Goal: Complete application form

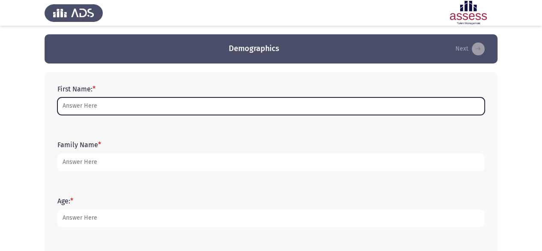
click at [181, 106] on input "First Name: *" at bounding box center [270, 106] width 427 height 18
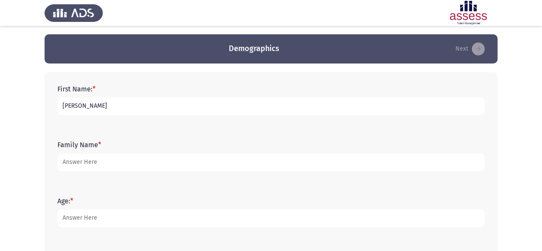
type input "[PERSON_NAME]"
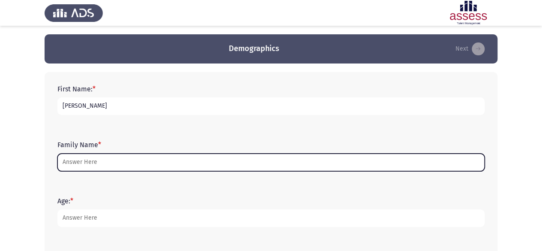
click at [172, 162] on input "Family Name *" at bounding box center [270, 162] width 427 height 18
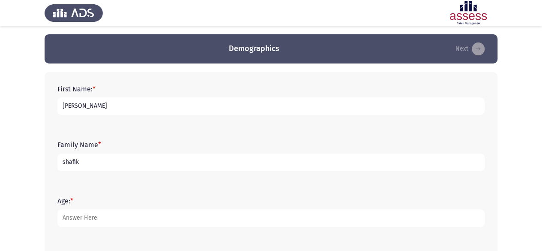
type input "shafik"
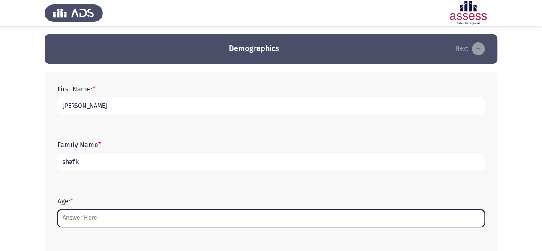
click at [149, 218] on input "Age: *" at bounding box center [270, 218] width 427 height 18
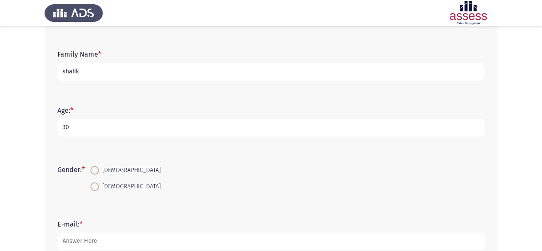
scroll to position [91, 0]
type input "30"
click at [96, 186] on span at bounding box center [94, 186] width 9 height 9
click at [96, 186] on input "[DEMOGRAPHIC_DATA]" at bounding box center [94, 186] width 9 height 9
radio input "true"
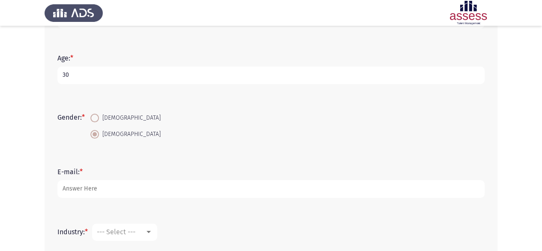
scroll to position [144, 0]
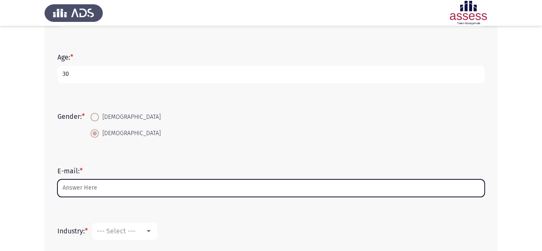
click at [97, 188] on input "E-mail: *" at bounding box center [270, 188] width 427 height 18
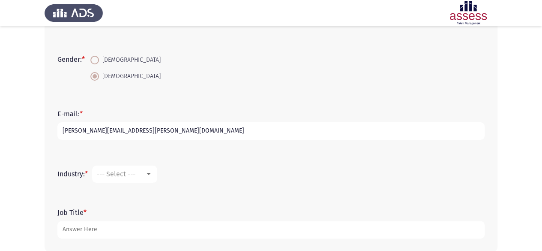
scroll to position [201, 0]
type input "[PERSON_NAME][EMAIL_ADDRESS][PERSON_NAME][DOMAIN_NAME]"
click at [145, 177] on div "--- Select ---" at bounding box center [121, 173] width 48 height 8
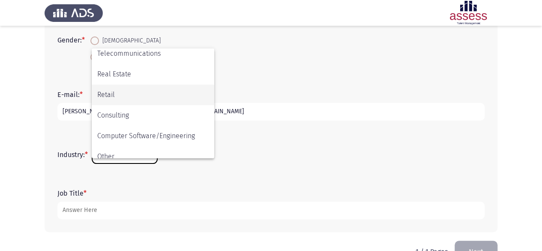
scroll to position [281, 0]
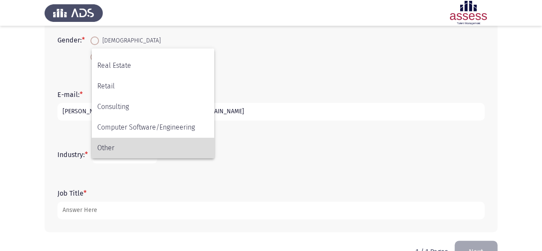
click at [138, 151] on span "Other" at bounding box center [152, 148] width 111 height 21
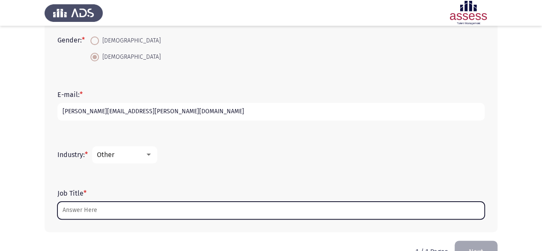
click at [117, 218] on input "Job Title *" at bounding box center [270, 210] width 427 height 18
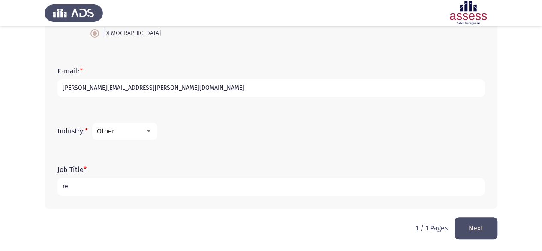
type input "r"
type input "R"
type input "Regulatory affairs professional"
click at [462, 225] on button "Next" at bounding box center [476, 228] width 43 height 22
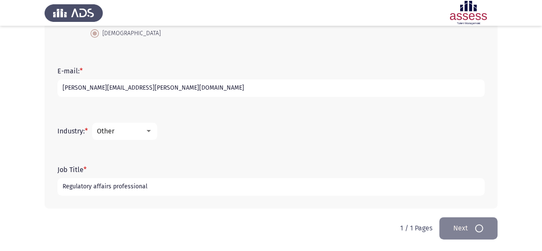
scroll to position [0, 0]
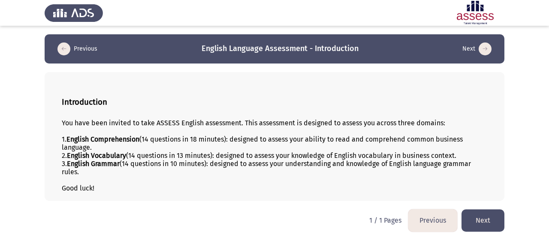
click at [487, 217] on button "Next" at bounding box center [482, 220] width 43 height 22
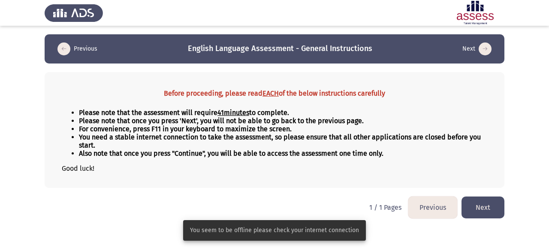
click at [369, 185] on div "Before proceeding, please read EACH of the below instructions carefully Please …" at bounding box center [274, 130] width 459 height 116
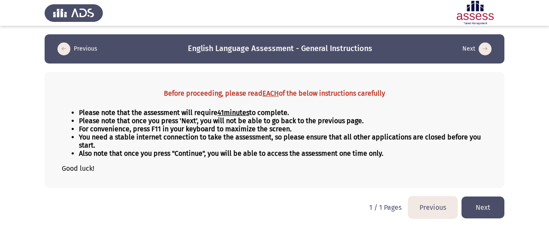
click at [70, 52] on button "Previous" at bounding box center [77, 49] width 45 height 14
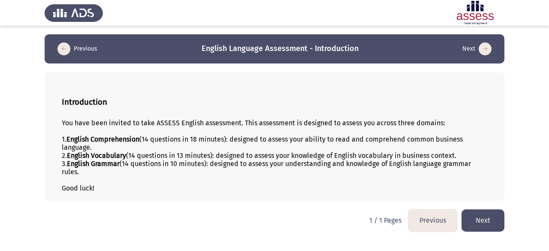
click at [70, 52] on button "Previous" at bounding box center [77, 49] width 45 height 14
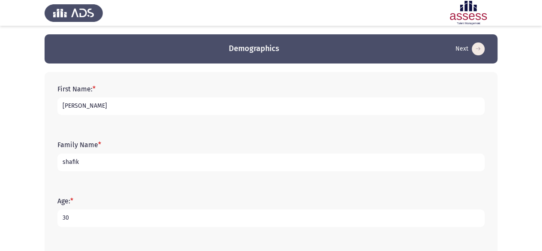
click at [477, 43] on icon "load next page" at bounding box center [478, 48] width 13 height 13
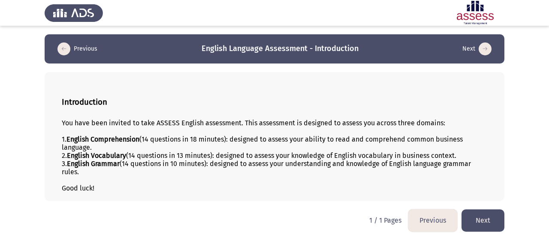
click at [477, 43] on button "Next" at bounding box center [476, 49] width 34 height 14
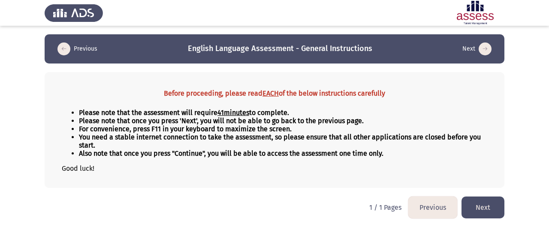
click at [481, 207] on button "Next" at bounding box center [482, 207] width 43 height 22
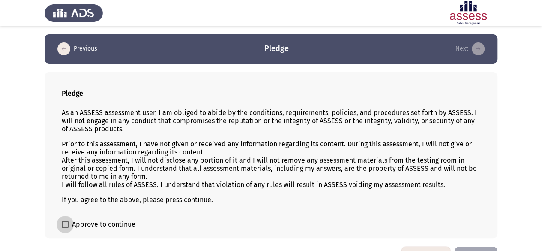
click at [69, 219] on label "Approve to continue" at bounding box center [99, 224] width 74 height 10
click at [65, 228] on input "Approve to continue" at bounding box center [65, 228] width 0 height 0
checkbox input "true"
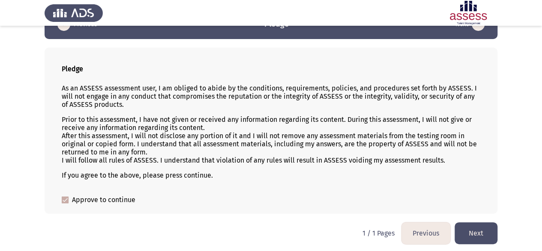
click at [478, 225] on button "Next" at bounding box center [476, 233] width 43 height 22
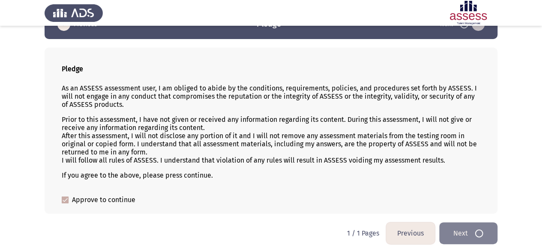
scroll to position [0, 0]
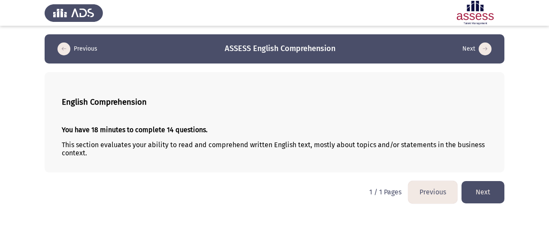
click at [482, 189] on button "Next" at bounding box center [482, 192] width 43 height 22
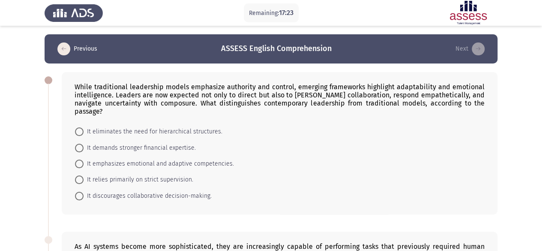
click at [78, 89] on div "While traditional leadership models emphasize authority and control, emerging f…" at bounding box center [280, 99] width 410 height 33
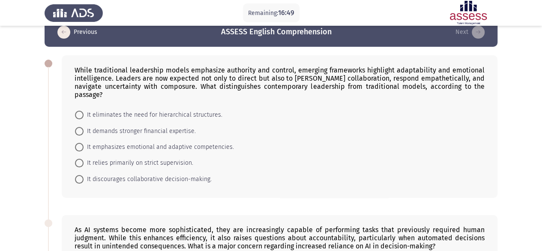
scroll to position [18, 0]
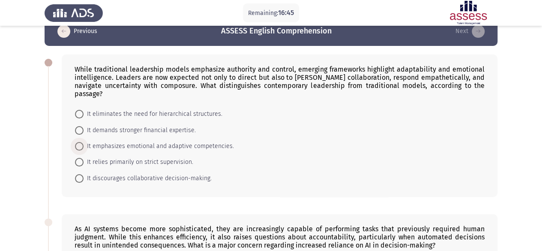
click at [83, 142] on span at bounding box center [79, 146] width 9 height 9
click at [83, 142] on input "It emphasizes emotional and adaptive competencies." at bounding box center [79, 146] width 9 height 9
radio input "true"
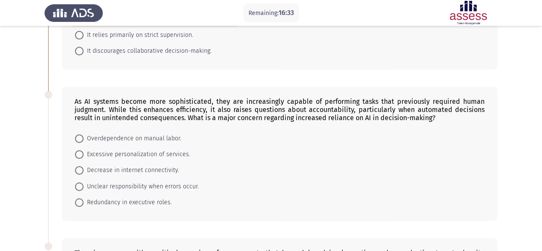
scroll to position [144, 0]
click at [82, 182] on span at bounding box center [79, 186] width 9 height 9
click at [82, 182] on input "Unclear responsibility when errors occur." at bounding box center [79, 186] width 9 height 9
radio input "true"
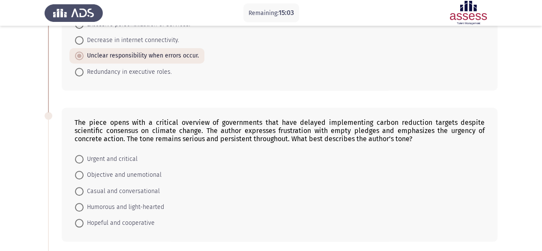
scroll to position [275, 0]
click at [82, 154] on span at bounding box center [79, 158] width 9 height 9
click at [82, 154] on input "Urgent and critical" at bounding box center [79, 158] width 9 height 9
radio input "true"
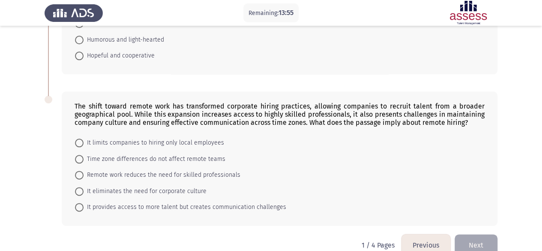
scroll to position [441, 0]
click at [80, 202] on span at bounding box center [79, 206] width 9 height 9
click at [80, 202] on input "It provides access to more talent but creates communication challenges" at bounding box center [79, 206] width 9 height 9
radio input "true"
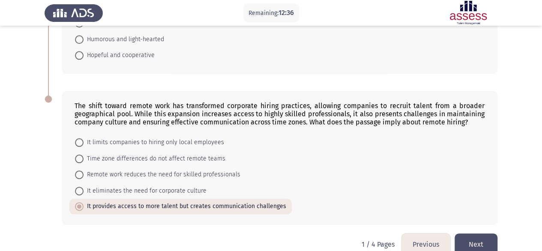
click at [484, 236] on button "Next" at bounding box center [476, 244] width 43 height 22
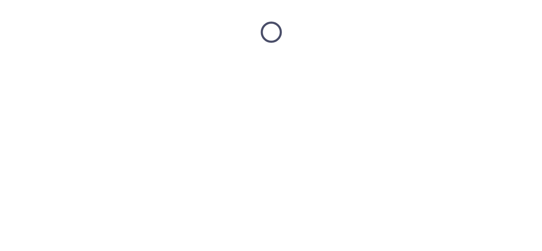
scroll to position [0, 0]
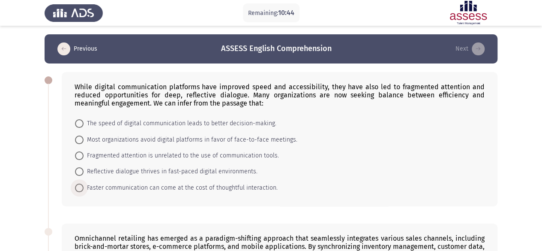
click at [81, 186] on span at bounding box center [79, 187] width 9 height 9
click at [81, 186] on input "Faster communication can come at the cost of thoughtful interaction." at bounding box center [79, 187] width 9 height 9
radio input "true"
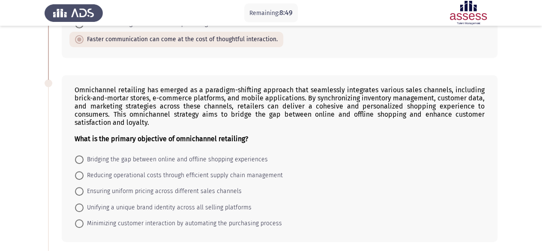
scroll to position [144, 0]
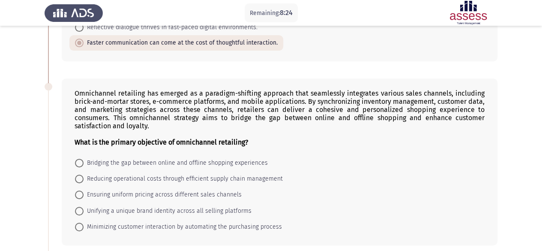
click at [80, 161] on span at bounding box center [79, 163] width 9 height 9
click at [80, 161] on input "Bridging the gap between online and offline shopping experiences" at bounding box center [79, 163] width 9 height 9
radio input "true"
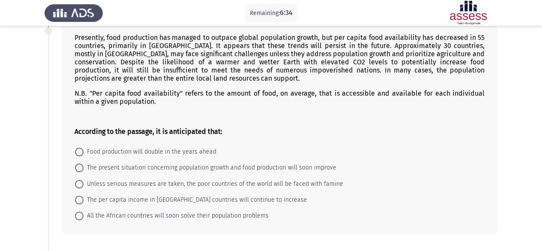
scroll to position [387, 0]
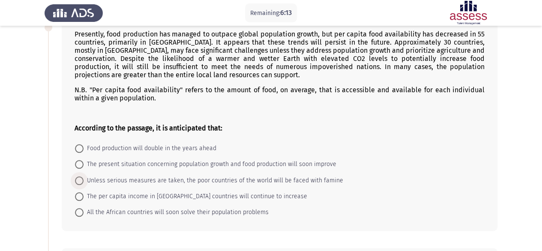
click at [87, 175] on span "Unless serious measures are taken, the poor countries of the world will be face…" at bounding box center [214, 180] width 260 height 10
click at [84, 176] on input "Unless serious measures are taken, the poor countries of the world will be face…" at bounding box center [79, 180] width 9 height 9
radio input "true"
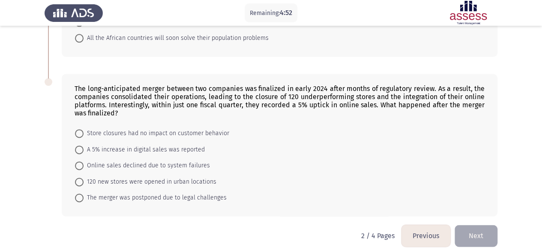
scroll to position [562, 0]
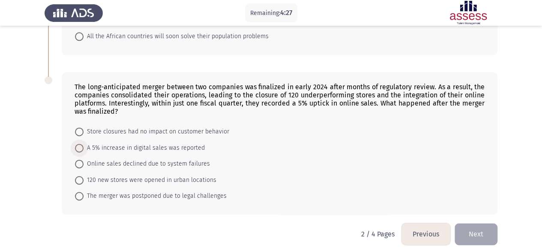
click at [81, 144] on span at bounding box center [79, 148] width 9 height 9
click at [81, 144] on input "A 5% increase in digital sales was reported" at bounding box center [79, 148] width 9 height 9
radio input "true"
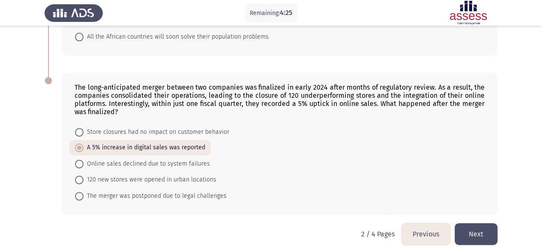
click at [475, 227] on button "Next" at bounding box center [476, 234] width 43 height 22
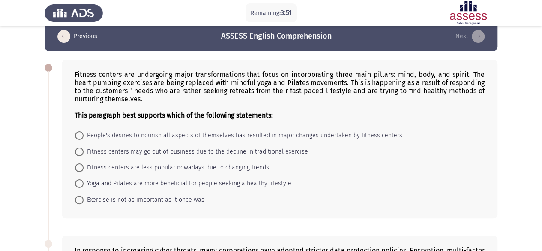
scroll to position [13, 0]
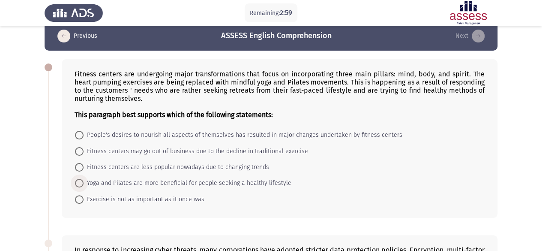
click at [78, 179] on span at bounding box center [79, 183] width 9 height 9
click at [78, 179] on input "Yoga and Pilates are more beneficial for people seeking a healthy lifestyle" at bounding box center [79, 183] width 9 height 9
radio input "true"
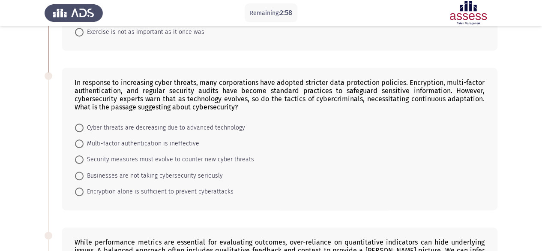
scroll to position [189, 0]
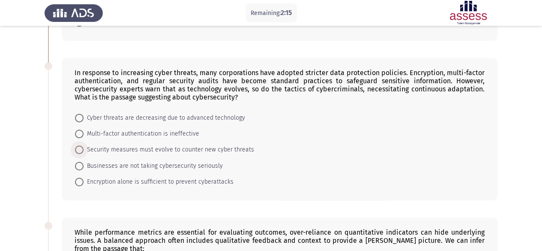
click at [79, 147] on span at bounding box center [79, 149] width 9 height 9
click at [79, 147] on input "Security measures must evolve to counter new cyber threats" at bounding box center [79, 149] width 9 height 9
radio input "true"
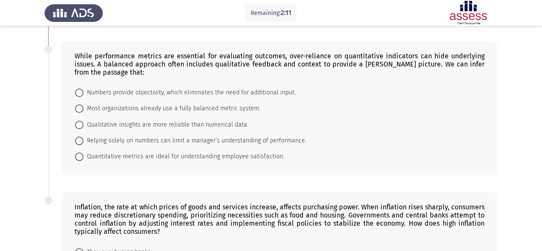
scroll to position [365, 0]
click at [82, 136] on span at bounding box center [79, 140] width 9 height 9
click at [82, 136] on input "Relying solely on numbers can limit a manager’s understanding of performance." at bounding box center [79, 140] width 9 height 9
radio input "true"
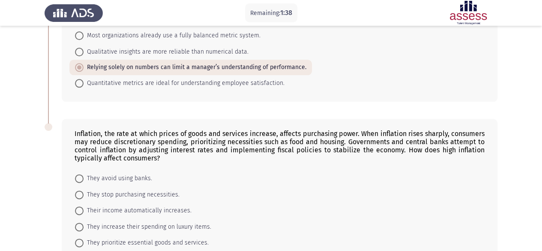
scroll to position [485, 0]
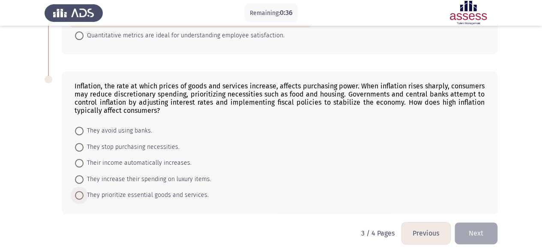
click at [78, 191] on span at bounding box center [79, 195] width 9 height 9
click at [78, 191] on input "They prioritize essential goods and services." at bounding box center [79, 195] width 9 height 9
radio input "true"
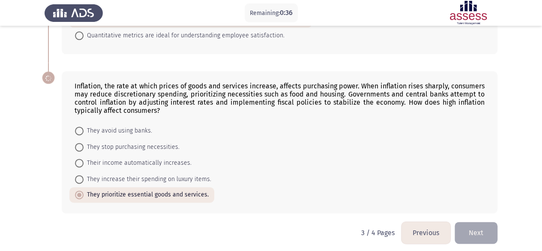
scroll to position [485, 0]
click at [473, 228] on button "Next" at bounding box center [476, 233] width 43 height 22
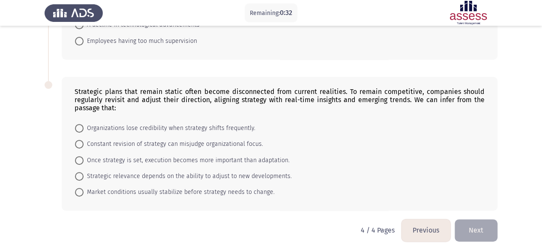
scroll to position [0, 0]
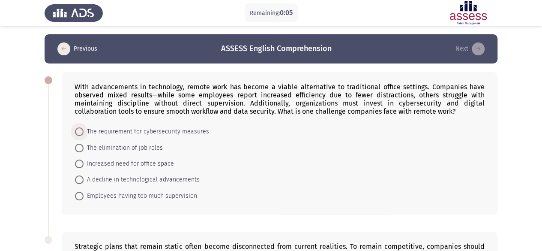
click at [81, 131] on span at bounding box center [79, 131] width 9 height 9
click at [81, 131] on input "The requirement for cybersecurity measures" at bounding box center [79, 131] width 9 height 9
radio input "true"
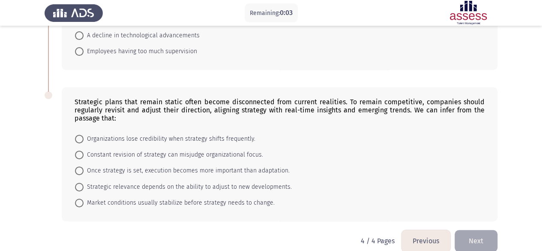
scroll to position [154, 0]
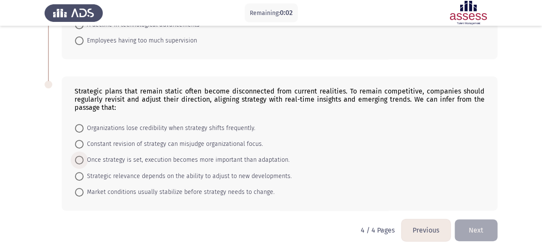
click at [82, 158] on span at bounding box center [79, 160] width 9 height 9
click at [82, 158] on input "Once strategy is set, execution becomes more important than adaptation." at bounding box center [79, 160] width 9 height 9
radio input "true"
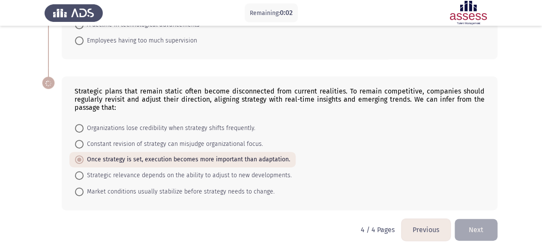
scroll to position [154, 0]
click at [470, 228] on button "Next" at bounding box center [476, 230] width 43 height 22
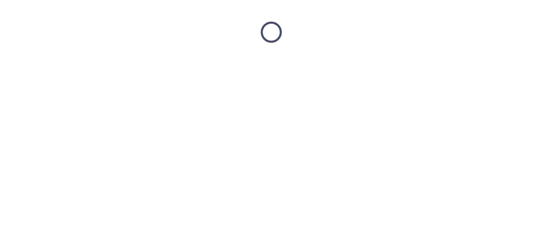
scroll to position [0, 0]
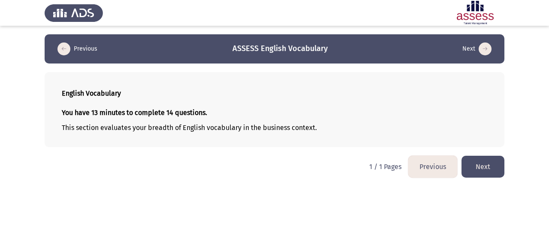
click at [474, 163] on button "Next" at bounding box center [482, 167] width 43 height 22
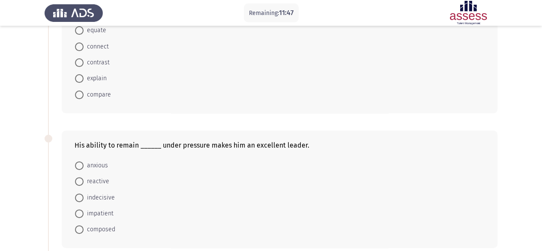
scroll to position [76, 0]
click at [81, 32] on span at bounding box center [79, 31] width 9 height 9
click at [81, 32] on input "equate" at bounding box center [79, 31] width 9 height 9
radio input "true"
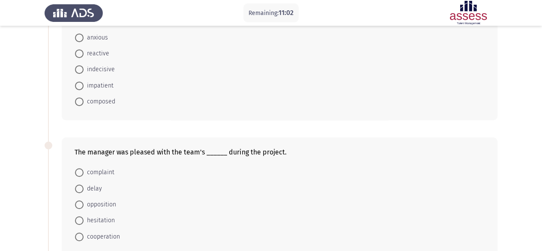
scroll to position [204, 0]
click at [80, 99] on span at bounding box center [79, 102] width 9 height 9
click at [80, 99] on input "composed" at bounding box center [79, 102] width 9 height 9
radio input "true"
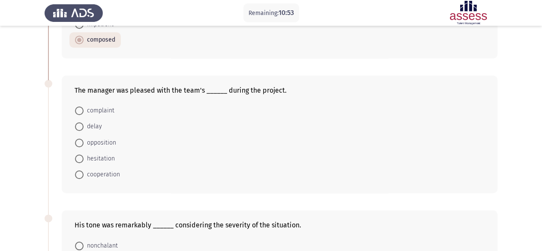
scroll to position [266, 0]
click at [79, 174] on span at bounding box center [79, 174] width 9 height 9
click at [79, 174] on input "cooperation" at bounding box center [79, 174] width 9 height 9
radio input "true"
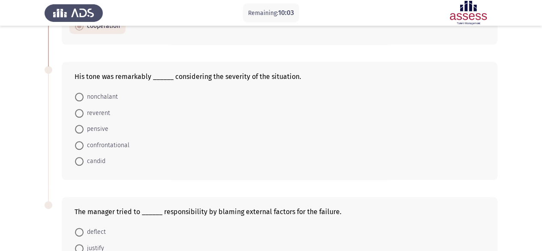
scroll to position [408, 0]
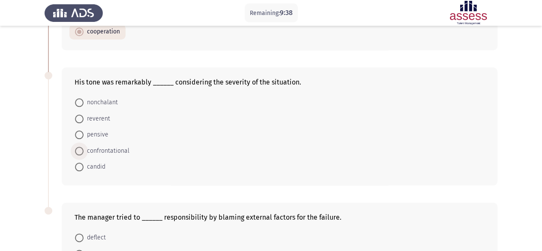
click at [84, 146] on span "confrontational" at bounding box center [107, 151] width 46 height 10
click at [84, 147] on input "confrontational" at bounding box center [79, 151] width 9 height 9
radio input "true"
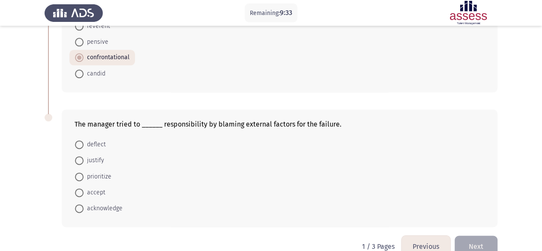
scroll to position [515, 0]
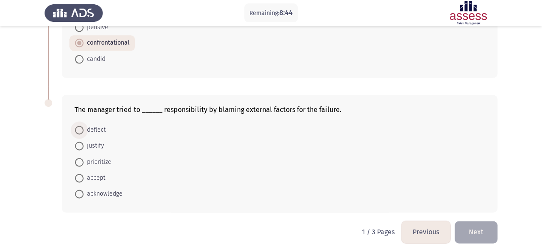
click at [86, 125] on span "deflect" at bounding box center [95, 130] width 22 height 10
click at [84, 126] on input "deflect" at bounding box center [79, 130] width 9 height 9
radio input "true"
click at [488, 231] on button "Next" at bounding box center [476, 232] width 43 height 22
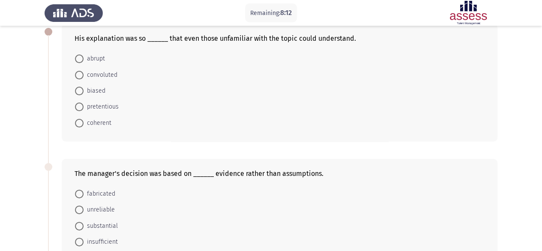
scroll to position [49, 0]
click at [81, 120] on span at bounding box center [79, 122] width 9 height 9
click at [81, 120] on input "coherent" at bounding box center [79, 122] width 9 height 9
radio input "true"
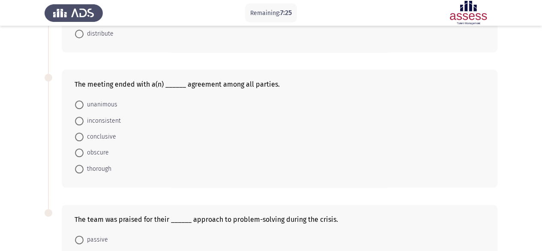
scroll to position [414, 0]
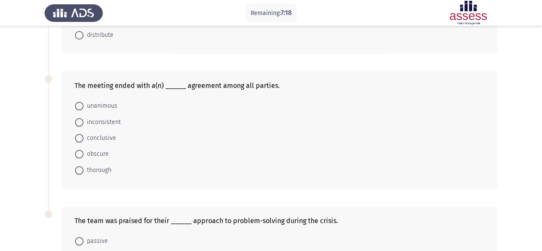
click at [144, 187] on div "The meeting ended with a(n) ______ agreement among all parties. unanimous incon…" at bounding box center [271, 129] width 453 height 135
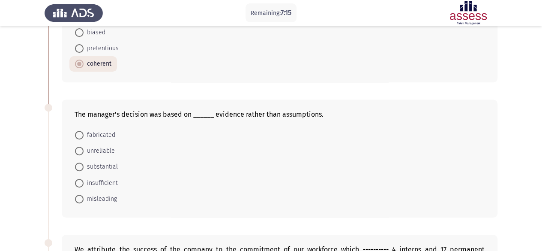
scroll to position [106, 0]
click at [79, 168] on span at bounding box center [79, 167] width 9 height 9
click at [79, 168] on input "substantial" at bounding box center [79, 167] width 9 height 9
radio input "true"
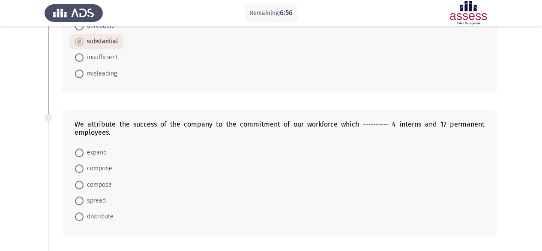
scroll to position [232, 0]
click at [80, 166] on span at bounding box center [79, 168] width 9 height 9
click at [80, 166] on input "comprise" at bounding box center [79, 168] width 9 height 9
radio input "true"
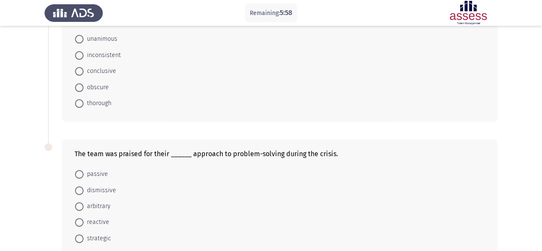
scroll to position [477, 0]
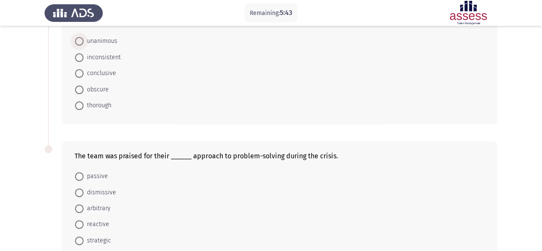
click at [84, 36] on span "unanimous" at bounding box center [101, 41] width 34 height 10
click at [84, 37] on input "unanimous" at bounding box center [79, 41] width 9 height 9
radio input "true"
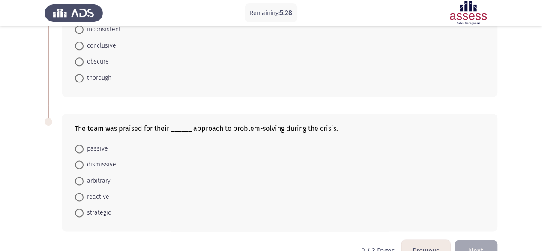
scroll to position [503, 0]
click at [80, 211] on span at bounding box center [79, 213] width 9 height 9
click at [80, 211] on input "strategic" at bounding box center [79, 213] width 9 height 9
radio input "true"
click at [489, 245] on button "Next" at bounding box center [476, 251] width 43 height 22
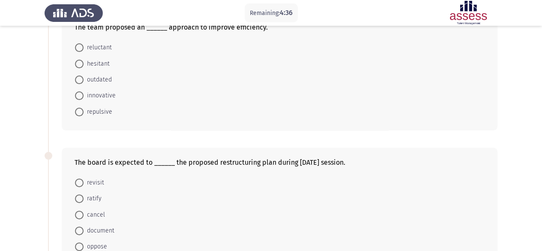
scroll to position [60, 0]
click at [82, 93] on span at bounding box center [79, 95] width 9 height 9
click at [82, 93] on input "innovative" at bounding box center [79, 95] width 9 height 9
radio input "true"
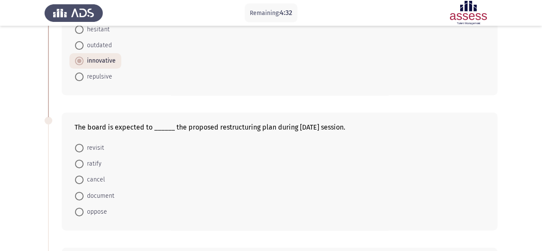
scroll to position [93, 0]
click at [80, 162] on span at bounding box center [79, 164] width 9 height 9
click at [80, 162] on input "ratify" at bounding box center [79, 164] width 9 height 9
radio input "true"
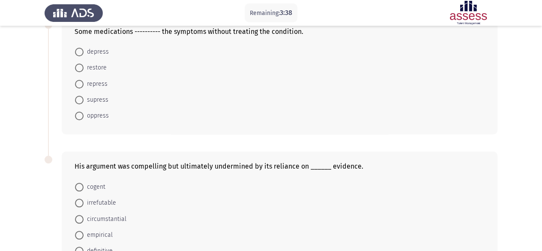
scroll to position [324, 0]
click at [82, 99] on span at bounding box center [79, 99] width 9 height 9
click at [82, 99] on input "supress" at bounding box center [79, 99] width 9 height 9
radio input "true"
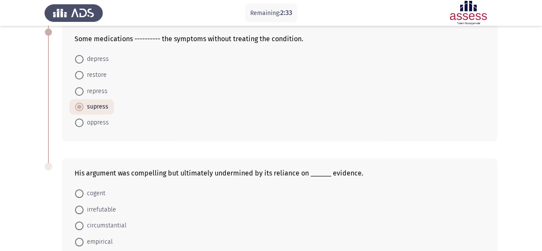
scroll to position [316, 0]
click at [87, 223] on span "circumstantial" at bounding box center [105, 226] width 43 height 10
click at [84, 223] on input "circumstantial" at bounding box center [79, 226] width 9 height 9
radio input "true"
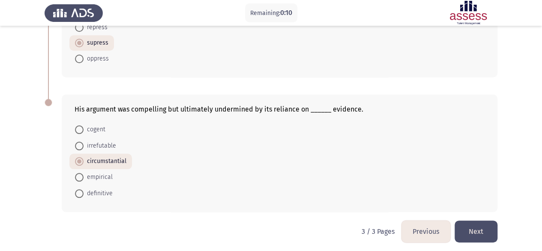
click at [483, 223] on button "Next" at bounding box center [476, 231] width 43 height 22
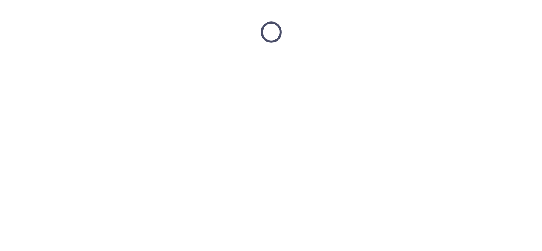
scroll to position [0, 0]
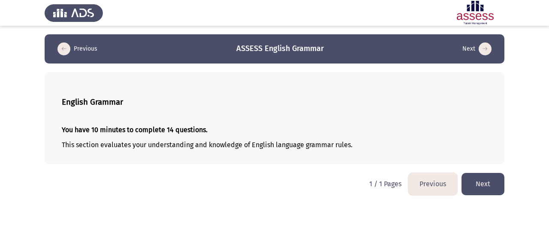
click at [498, 189] on button "Next" at bounding box center [482, 184] width 43 height 22
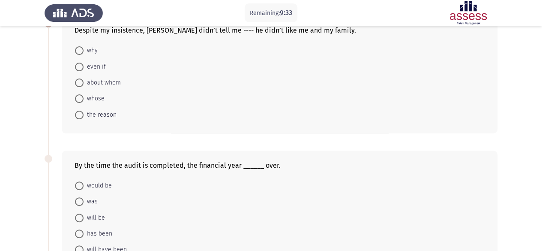
scroll to position [57, 0]
click at [78, 48] on span at bounding box center [79, 50] width 9 height 9
click at [78, 48] on input "why" at bounding box center [79, 50] width 9 height 9
radio input "true"
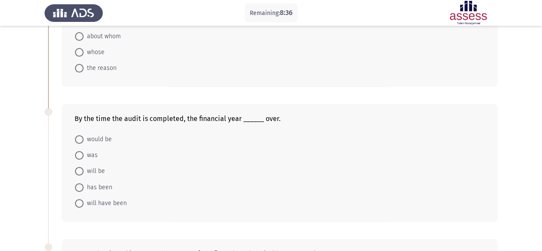
scroll to position [102, 0]
click at [78, 204] on span at bounding box center [79, 204] width 9 height 9
click at [78, 204] on input "will have been" at bounding box center [79, 204] width 9 height 9
radio input "true"
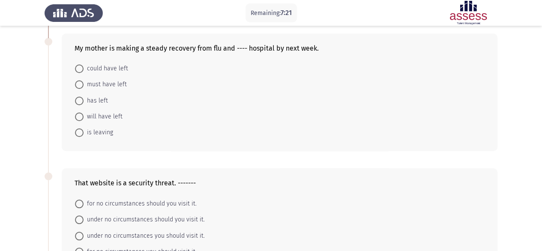
scroll to position [313, 0]
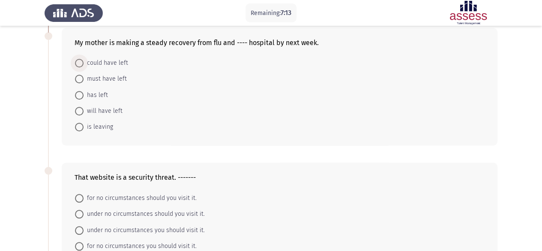
click at [84, 64] on span "could have left" at bounding box center [106, 63] width 45 height 10
click at [84, 64] on input "could have left" at bounding box center [79, 63] width 9 height 9
radio input "true"
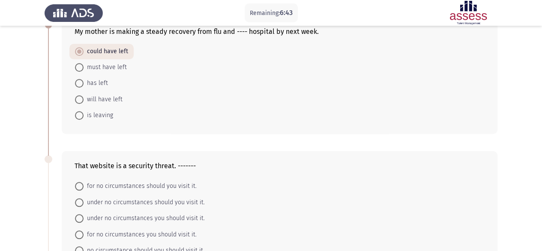
scroll to position [325, 0]
click at [99, 94] on span "will have left" at bounding box center [103, 98] width 39 height 10
click at [84, 94] on input "will have left" at bounding box center [79, 98] width 9 height 9
radio input "true"
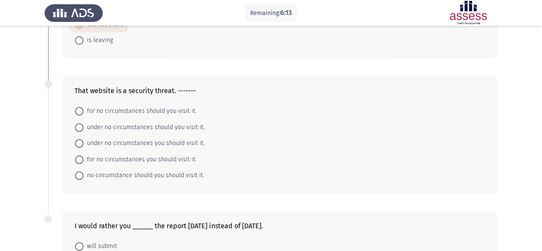
scroll to position [399, 0]
click at [81, 123] on span at bounding box center [79, 127] width 9 height 9
click at [81, 123] on input "under no circumstances should you visit it." at bounding box center [79, 127] width 9 height 9
radio input "true"
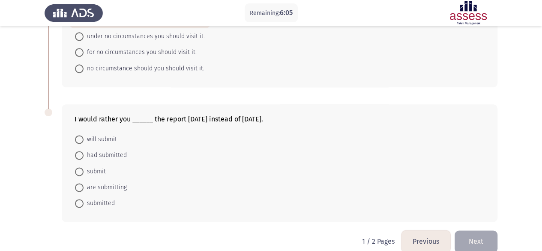
scroll to position [515, 0]
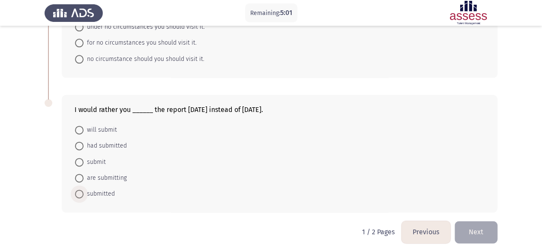
click at [82, 189] on span at bounding box center [79, 193] width 9 height 9
click at [82, 189] on input "submitted" at bounding box center [79, 193] width 9 height 9
radio input "true"
click at [475, 231] on button "Next" at bounding box center [476, 232] width 43 height 22
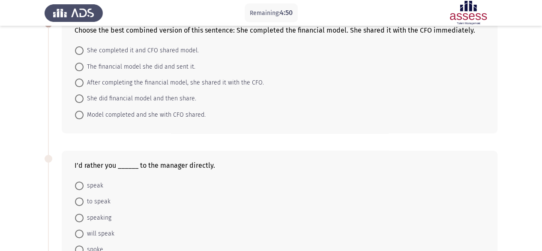
scroll to position [56, 0]
click at [82, 81] on span at bounding box center [79, 83] width 9 height 9
click at [82, 81] on input "After completing the financial model, she shared it with the CFO." at bounding box center [79, 83] width 9 height 9
radio input "true"
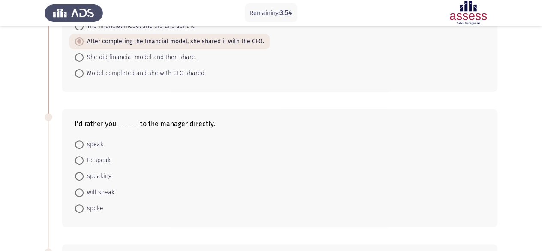
scroll to position [96, 0]
click at [81, 210] on span at bounding box center [79, 209] width 9 height 9
click at [81, 210] on input "spoke" at bounding box center [79, 209] width 9 height 9
radio input "true"
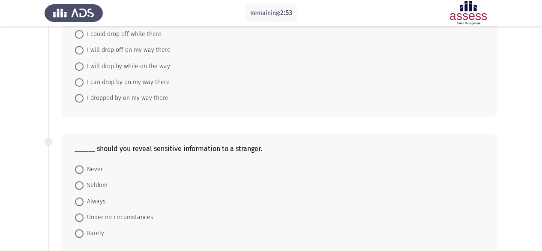
scroll to position [342, 0]
click at [81, 78] on span at bounding box center [79, 82] width 9 height 9
click at [81, 78] on input "I can drop by on my way there" at bounding box center [79, 82] width 9 height 9
radio input "true"
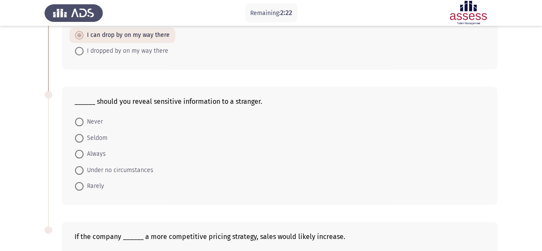
scroll to position [392, 0]
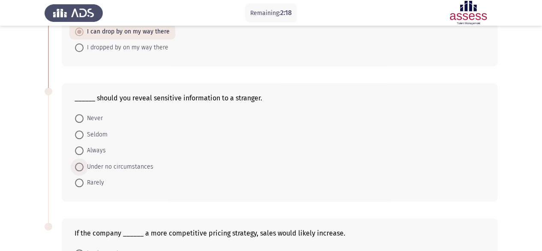
click at [82, 164] on span at bounding box center [79, 166] width 9 height 9
click at [82, 164] on input "Under no circumstances" at bounding box center [79, 166] width 9 height 9
radio input "true"
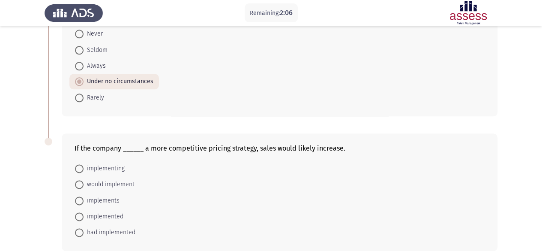
scroll to position [515, 0]
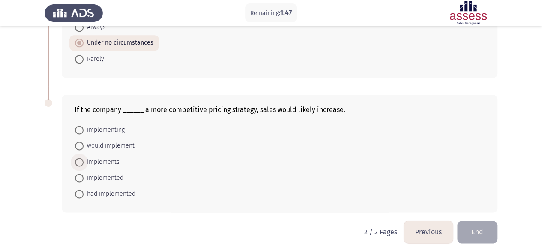
click at [76, 160] on span at bounding box center [79, 162] width 9 height 9
click at [76, 160] on input "implements" at bounding box center [79, 162] width 9 height 9
radio input "true"
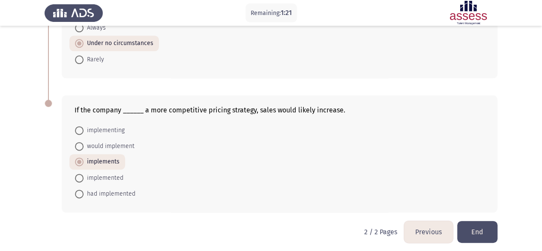
click at [471, 230] on button "End" at bounding box center [477, 232] width 40 height 22
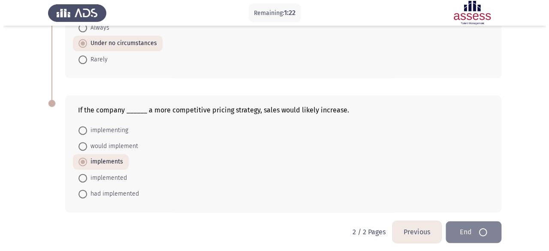
scroll to position [0, 0]
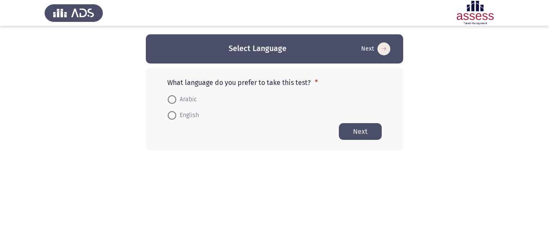
click at [172, 119] on span at bounding box center [172, 115] width 9 height 9
click at [172, 119] on input "English" at bounding box center [172, 115] width 9 height 9
radio input "true"
click at [363, 138] on button "Next" at bounding box center [360, 131] width 43 height 17
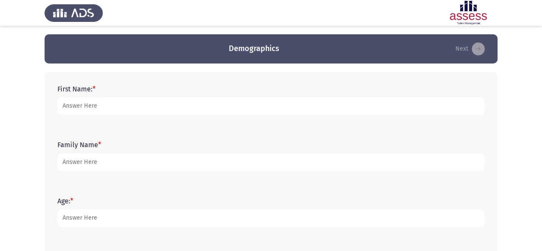
scroll to position [6, 0]
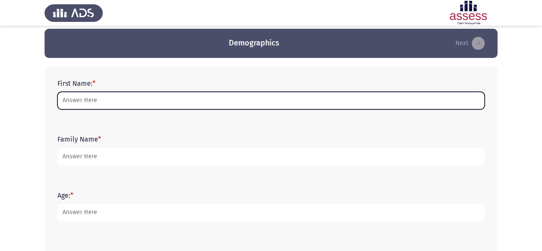
click at [144, 101] on input "First Name: *" at bounding box center [270, 101] width 427 height 18
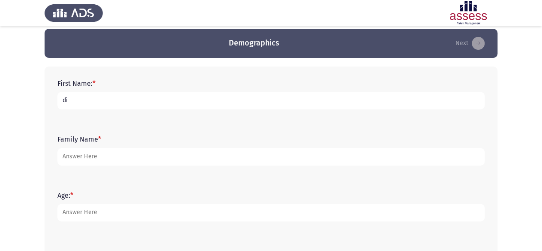
type input "d"
type input "[PERSON_NAME]"
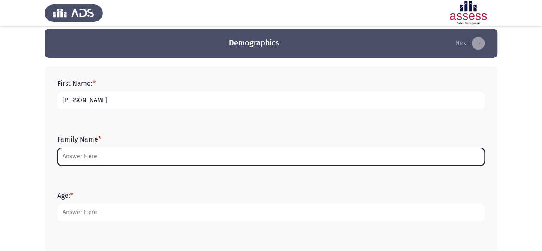
click at [129, 154] on input "Family Name *" at bounding box center [270, 157] width 427 height 18
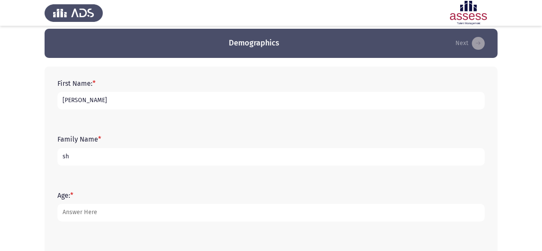
type input "s"
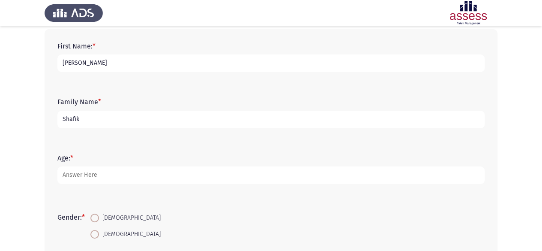
scroll to position [43, 0]
type input "Shafik"
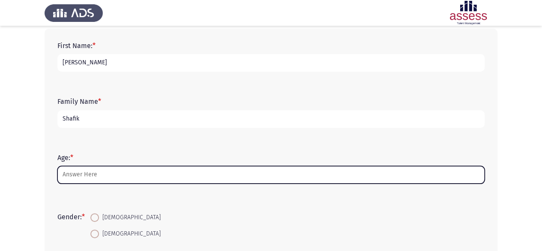
click at [125, 174] on input "Age: *" at bounding box center [270, 175] width 427 height 18
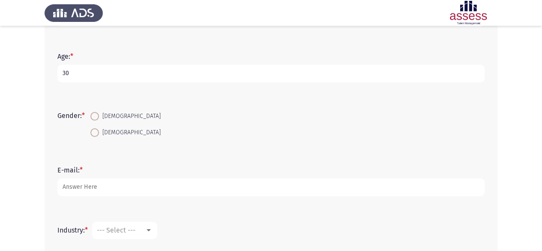
scroll to position [146, 0]
type input "30"
click at [98, 129] on span at bounding box center [94, 131] width 9 height 9
click at [98, 129] on input "[DEMOGRAPHIC_DATA]" at bounding box center [94, 131] width 9 height 9
radio input "true"
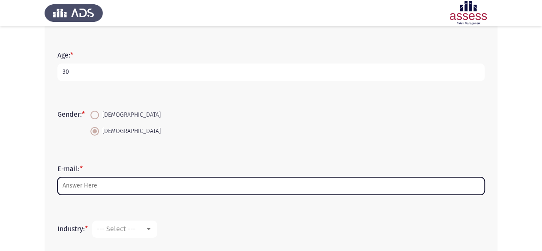
click at [98, 186] on input "E-mail: *" at bounding box center [270, 186] width 427 height 18
type input "d"
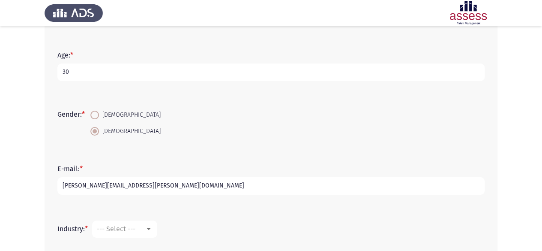
scroll to position [243, 0]
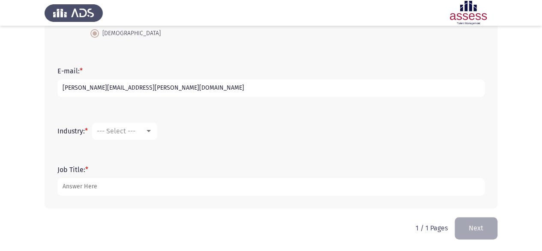
type input "[PERSON_NAME][EMAIL_ADDRESS][PERSON_NAME][DOMAIN_NAME]"
click at [149, 136] on mat-select "--- Select ---" at bounding box center [124, 131] width 65 height 17
click at [150, 132] on div at bounding box center [149, 131] width 8 height 7
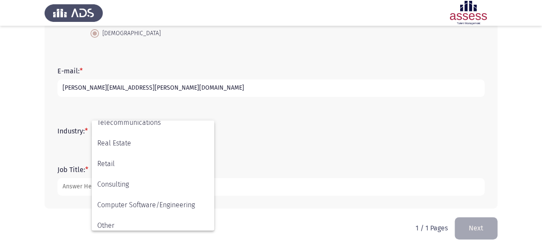
scroll to position [281, 0]
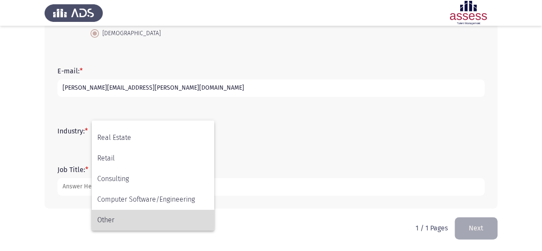
click at [127, 219] on span "Other" at bounding box center [152, 220] width 111 height 21
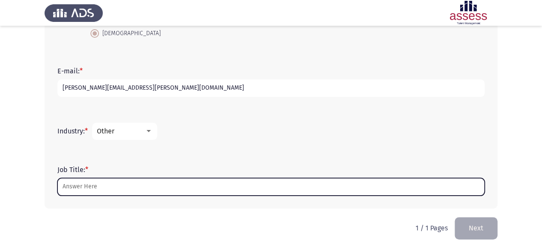
click at [121, 186] on input "Job Title: *" at bounding box center [270, 187] width 427 height 18
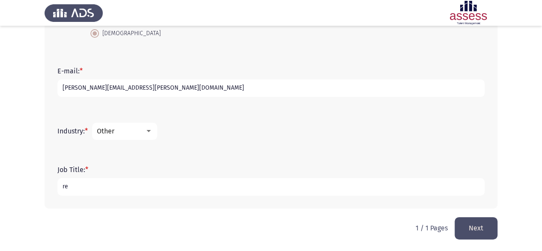
type input "r"
type input "Regulatory affairs senior"
click at [481, 237] on button "Next" at bounding box center [476, 228] width 43 height 22
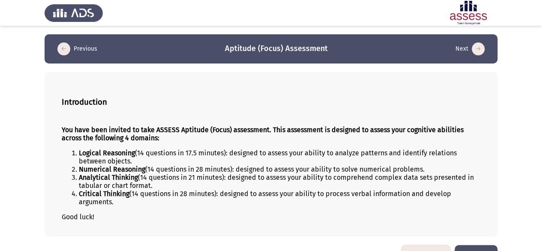
scroll to position [23, 0]
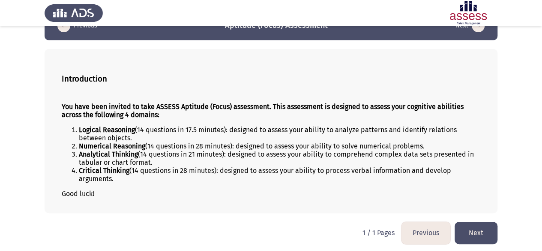
click at [475, 239] on button "Next" at bounding box center [476, 233] width 43 height 22
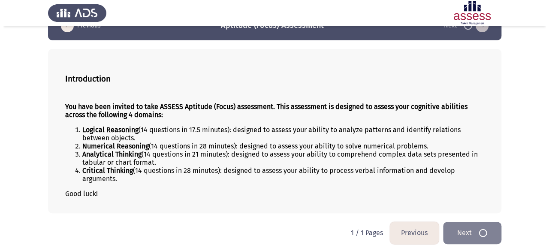
scroll to position [0, 0]
